Goal: Find specific page/section: Find specific page/section

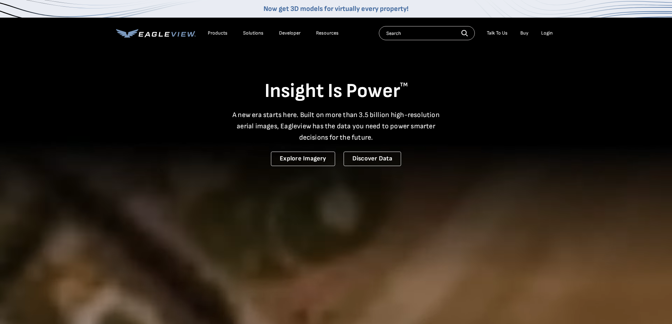
click at [547, 32] on div "Login" at bounding box center [547, 33] width 12 height 6
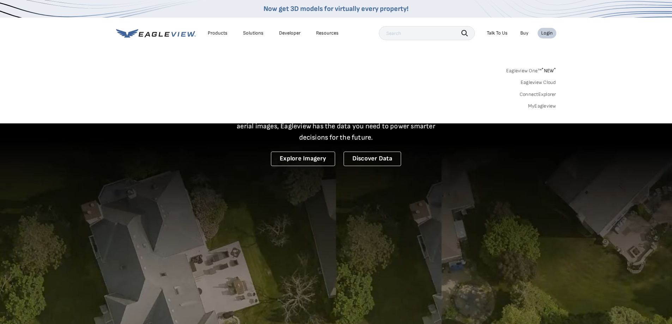
click at [544, 106] on link "MyEagleview" at bounding box center [542, 106] width 28 height 6
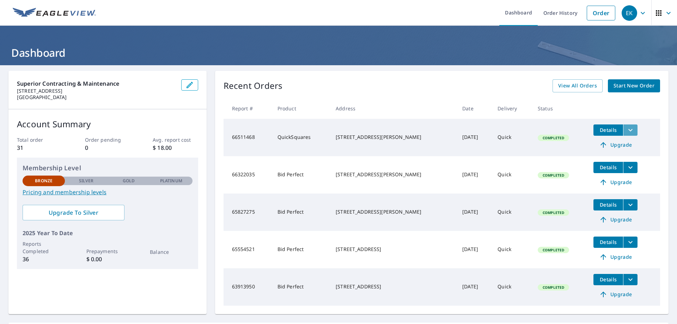
click at [628, 130] on icon "filesDropdownBtn-66511468" at bounding box center [630, 130] width 4 height 2
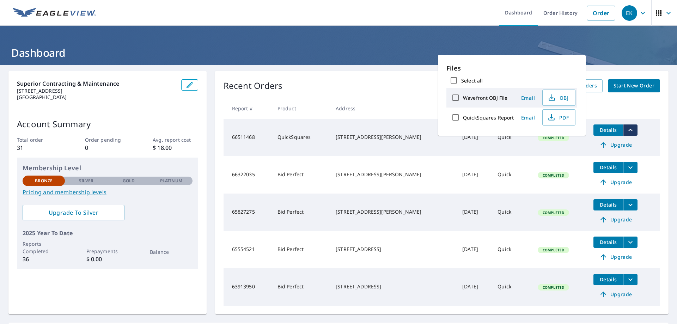
click at [345, 140] on div "3003 Butler Creek Rd NW Kennesaw, GA 30152" at bounding box center [393, 137] width 115 height 7
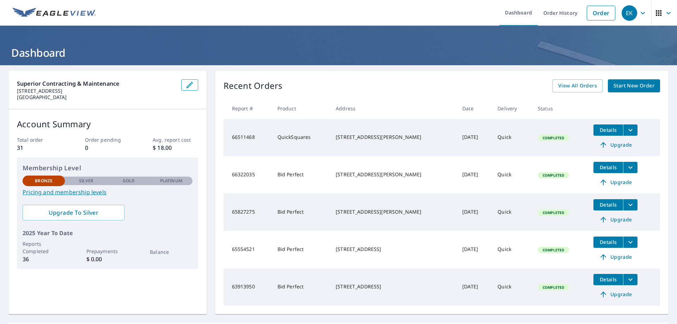
click at [345, 140] on div "3003 Butler Creek Rd NW Kennesaw, GA 30152" at bounding box center [393, 137] width 115 height 7
click at [381, 136] on div "3003 Butler Creek Rd NW Kennesaw, GA 30152" at bounding box center [393, 137] width 115 height 7
click at [604, 131] on span "Details" at bounding box center [608, 130] width 21 height 7
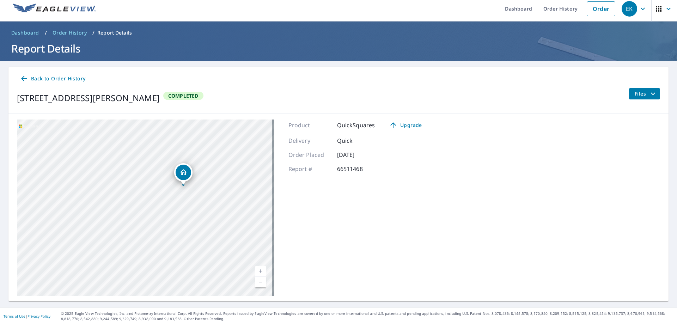
scroll to position [5, 0]
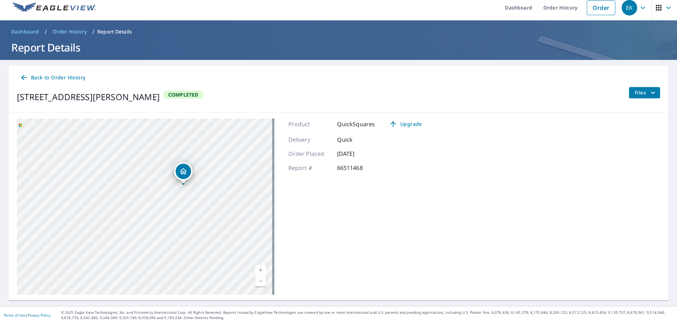
click at [650, 95] on icon "filesDropdownBtn-66511468" at bounding box center [653, 93] width 8 height 8
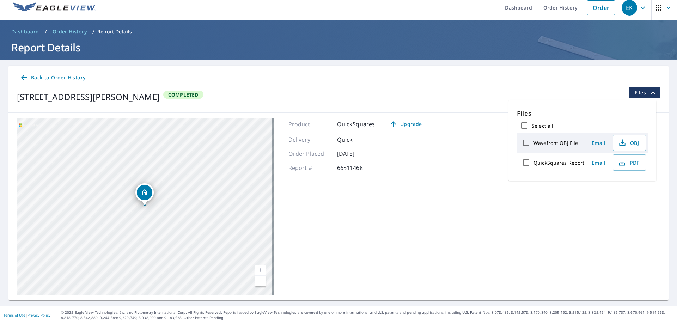
click at [497, 198] on div "3003 Butler Creek Rd NW Kennesaw, GA 30152 Aerial Road A standard road map Aeri…" at bounding box center [338, 207] width 660 height 188
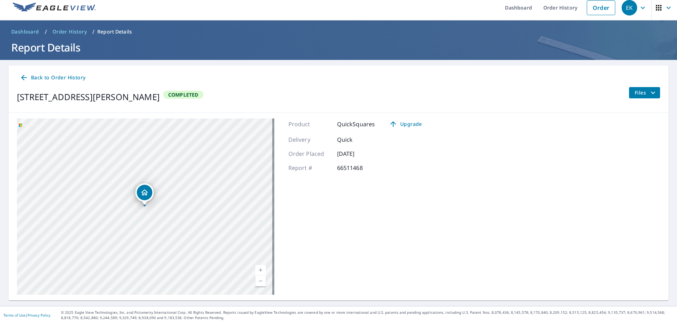
scroll to position [0, 0]
